Goal: Find specific page/section: Find specific page/section

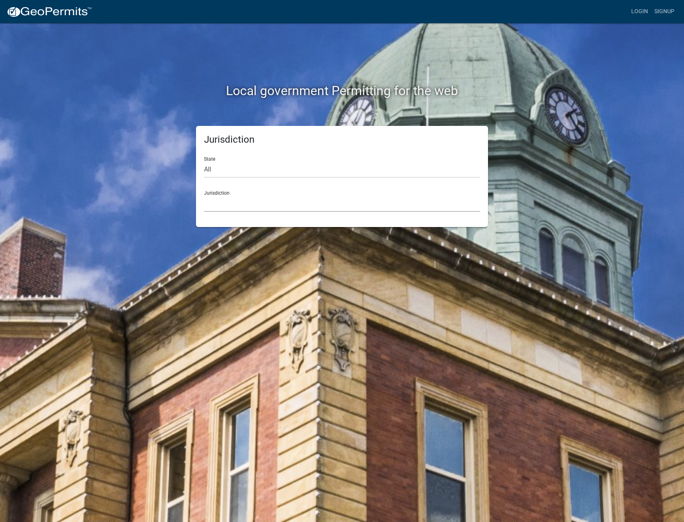
click at [215, 196] on select "[GEOGRAPHIC_DATA], [US_STATE] [GEOGRAPHIC_DATA], [US_STATE][PERSON_NAME][GEOGRA…" at bounding box center [342, 204] width 276 height 16
click at [238, 166] on select "All [US_STATE] [US_STATE] [US_STATE] [US_STATE] [US_STATE] [US_STATE] [US_STATE…" at bounding box center [342, 170] width 276 height 16
select select "[US_STATE]"
click at [204, 162] on select "All [US_STATE] [US_STATE] [US_STATE] [US_STATE] [US_STATE] [US_STATE] [US_STATE…" at bounding box center [342, 170] width 276 height 16
click at [247, 202] on select "[GEOGRAPHIC_DATA], [US_STATE][PERSON_NAME][GEOGRAPHIC_DATA], [US_STATE][PERSON_…" at bounding box center [342, 204] width 276 height 16
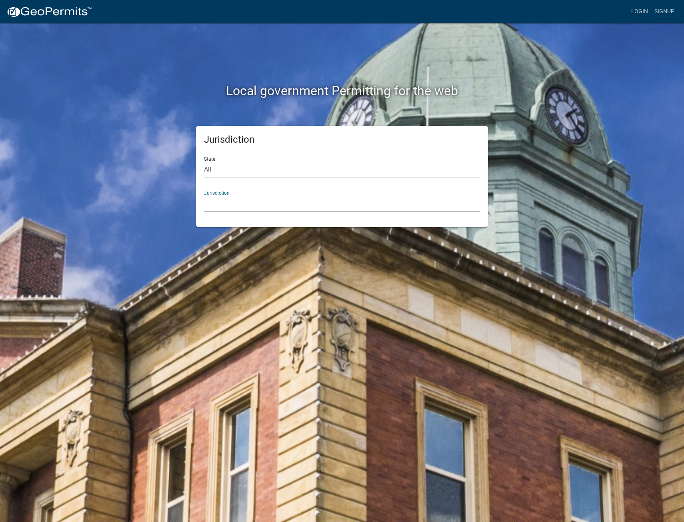
click at [248, 200] on select "[GEOGRAPHIC_DATA], [US_STATE][PERSON_NAME][GEOGRAPHIC_DATA], [US_STATE][PERSON_…" at bounding box center [342, 204] width 276 height 16
click at [204, 196] on select "[GEOGRAPHIC_DATA], [US_STATE][PERSON_NAME][GEOGRAPHIC_DATA], [US_STATE][PERSON_…" at bounding box center [342, 204] width 276 height 16
click at [260, 202] on select "[GEOGRAPHIC_DATA], [US_STATE][PERSON_NAME][GEOGRAPHIC_DATA], [US_STATE][PERSON_…" at bounding box center [342, 204] width 276 height 16
click at [282, 170] on select "All [US_STATE] [US_STATE] [US_STATE] [US_STATE] [US_STATE] [US_STATE] [US_STATE…" at bounding box center [342, 170] width 276 height 16
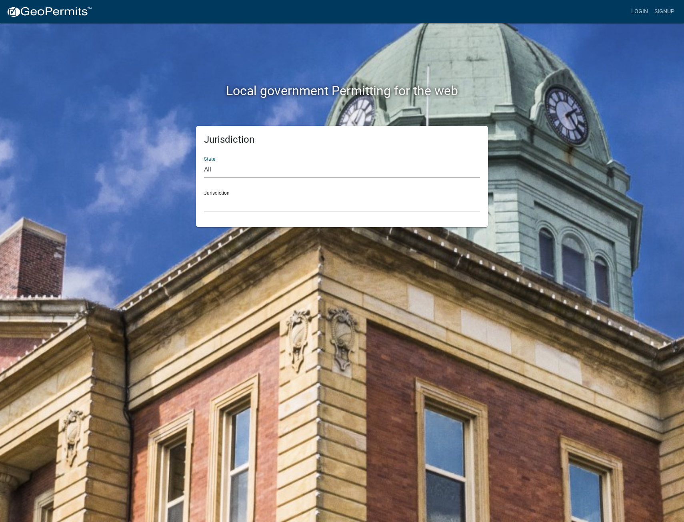
click at [525, 156] on div "Jurisdiction State All [US_STATE] [US_STATE] [US_STATE] [US_STATE] [US_STATE] […" at bounding box center [342, 176] width 456 height 101
